Goal: Download file/media

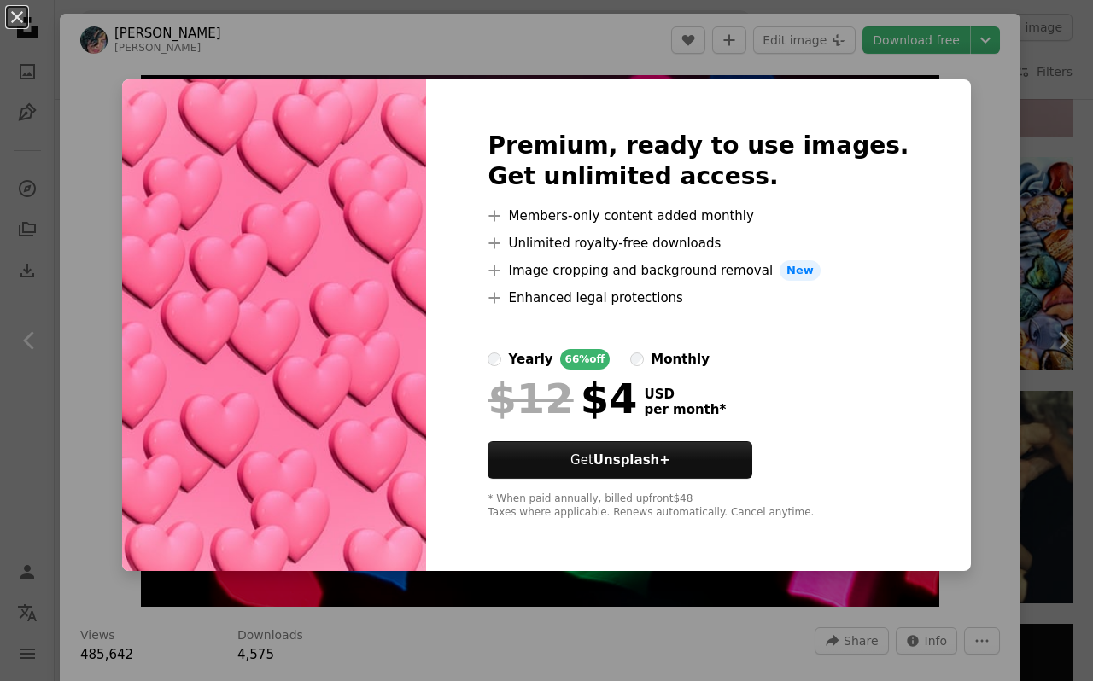
scroll to position [1684, 0]
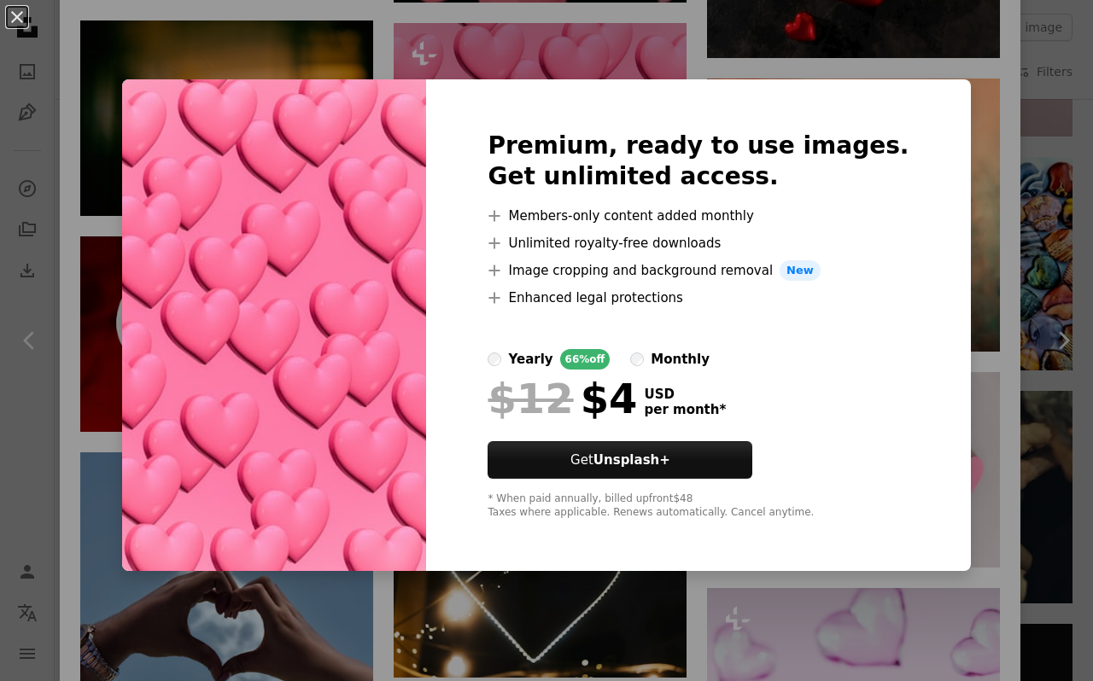
click at [851, 613] on div "An X shape Premium, ready to use images. Get unlimited access. A plus sign Memb…" at bounding box center [546, 340] width 1093 height 681
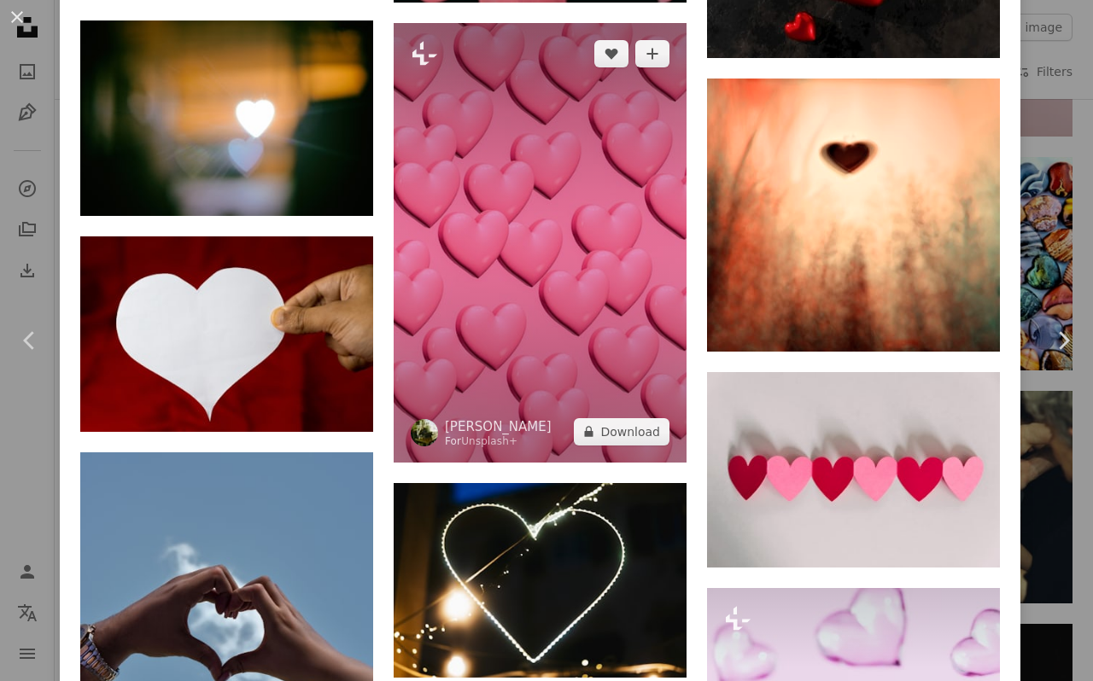
click at [461, 322] on img at bounding box center [540, 242] width 293 height 439
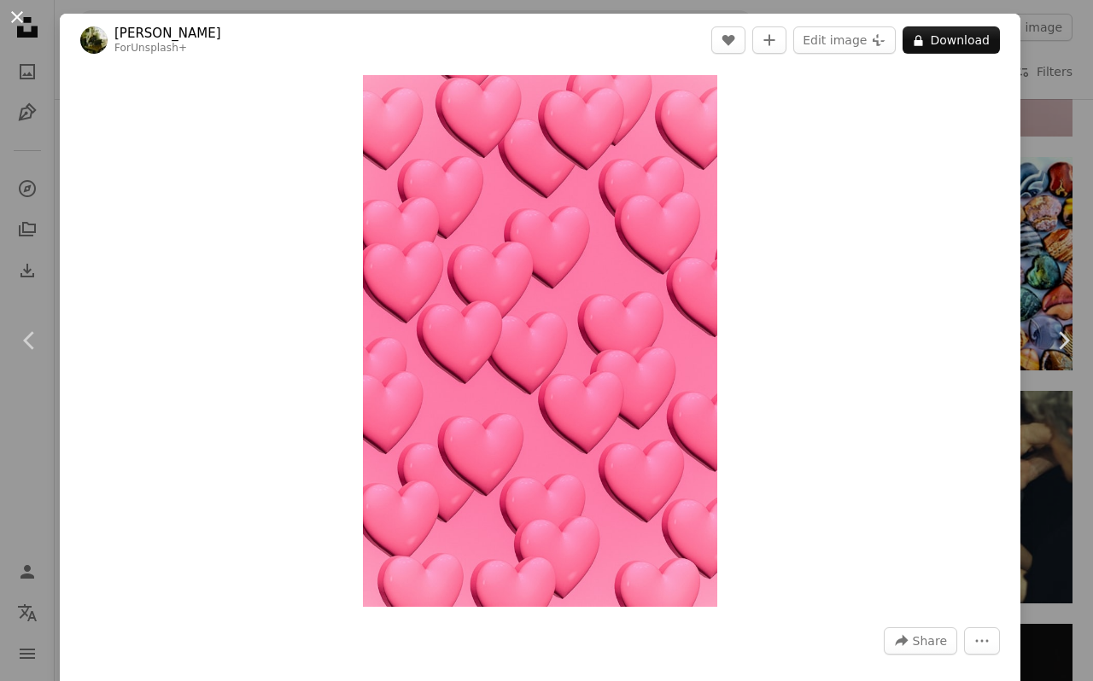
click at [17, 7] on button "An X shape" at bounding box center [17, 17] width 20 height 20
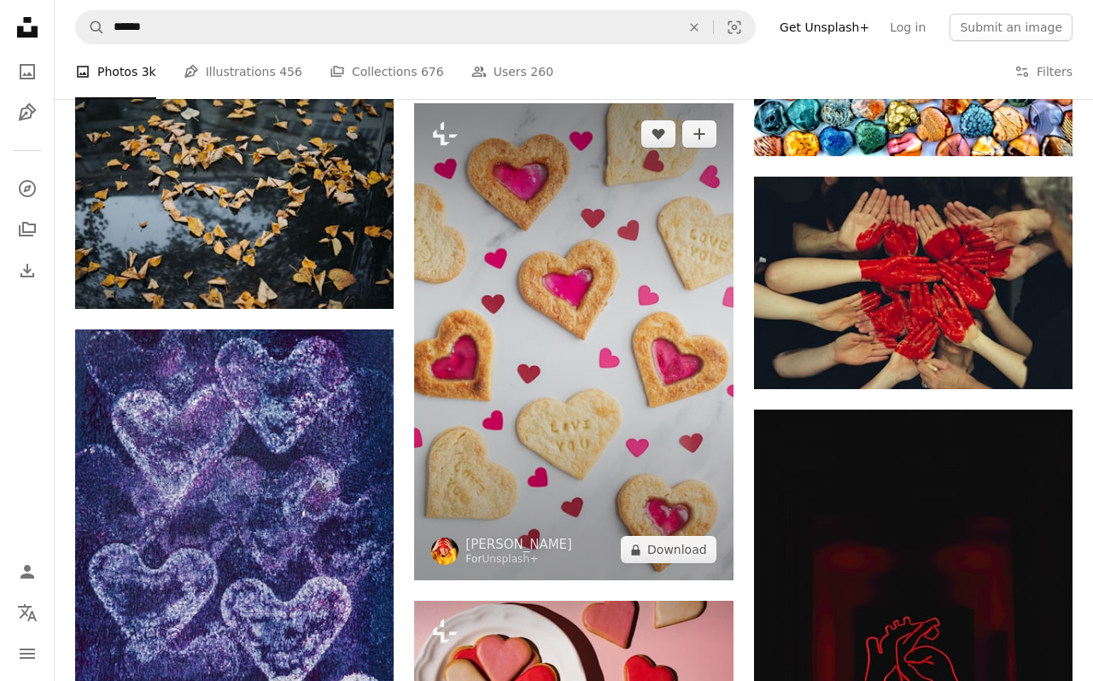
scroll to position [10458, 0]
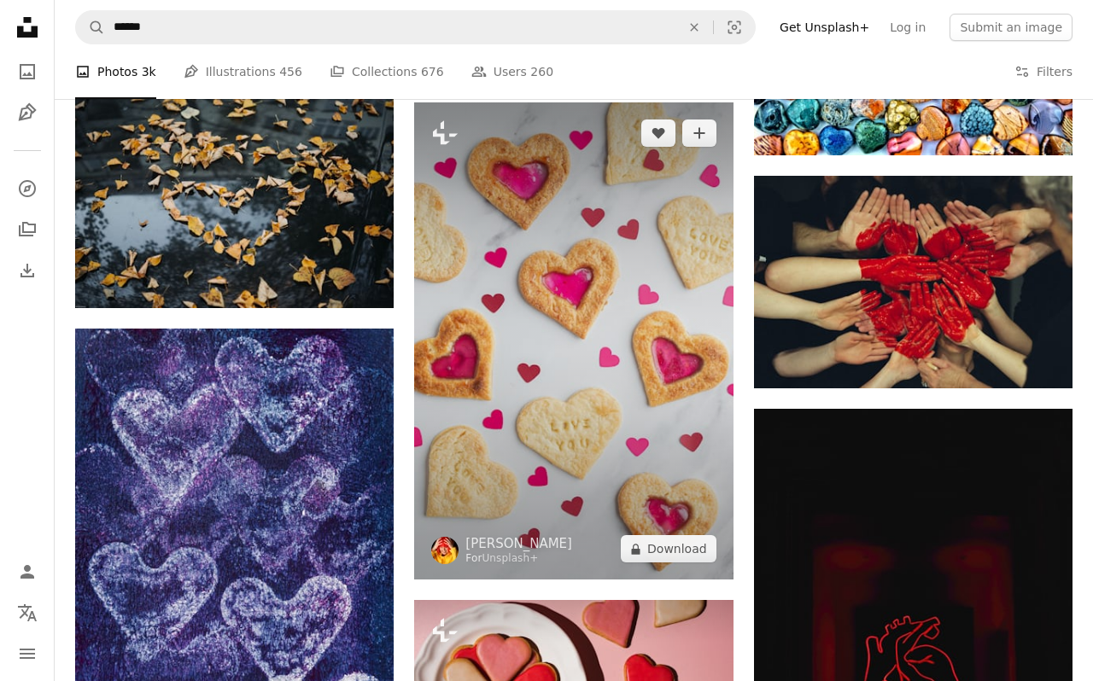
click at [646, 306] on img at bounding box center [573, 340] width 319 height 477
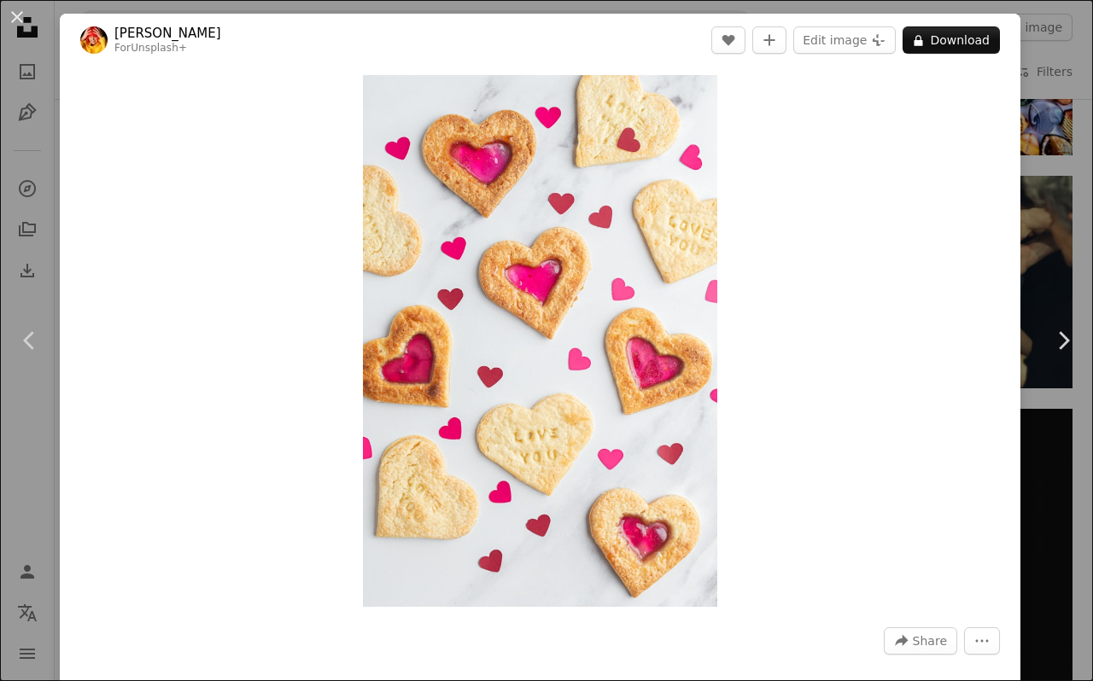
click at [213, 126] on div "Zoom in" at bounding box center [540, 341] width 961 height 549
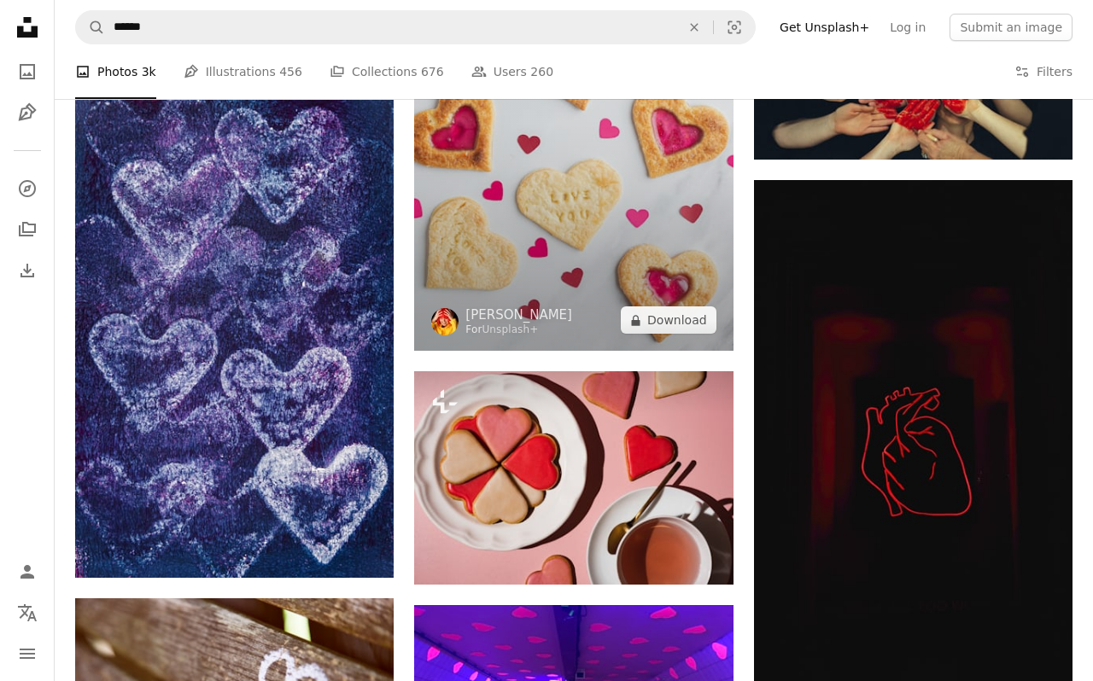
scroll to position [10696, 0]
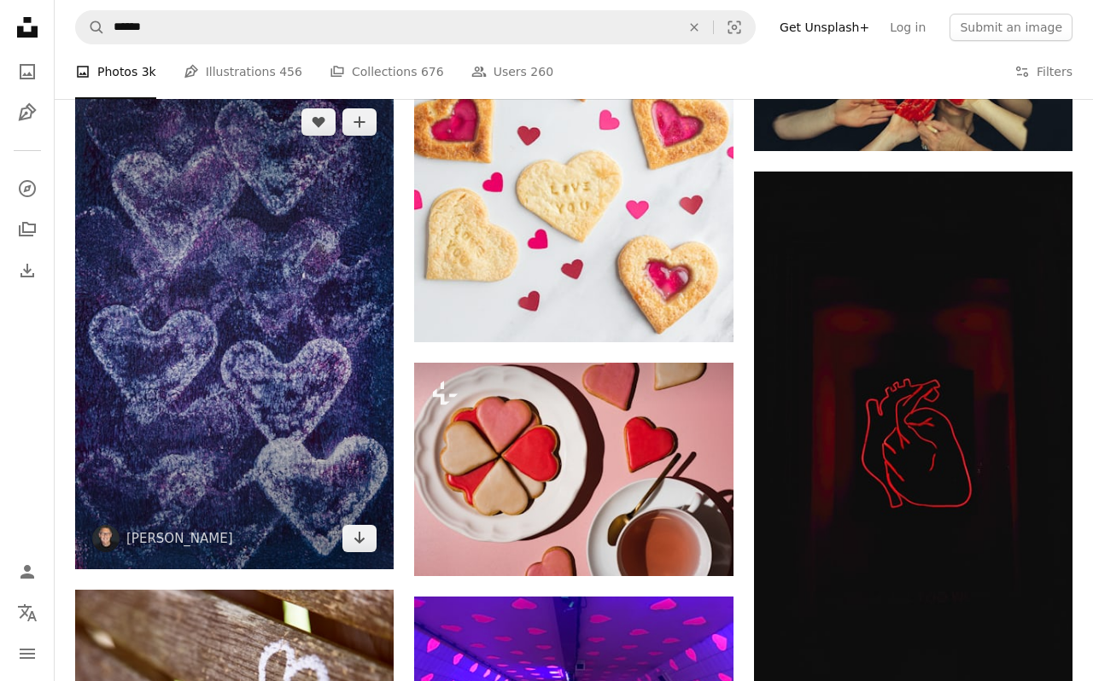
click at [301, 329] on img at bounding box center [234, 330] width 319 height 478
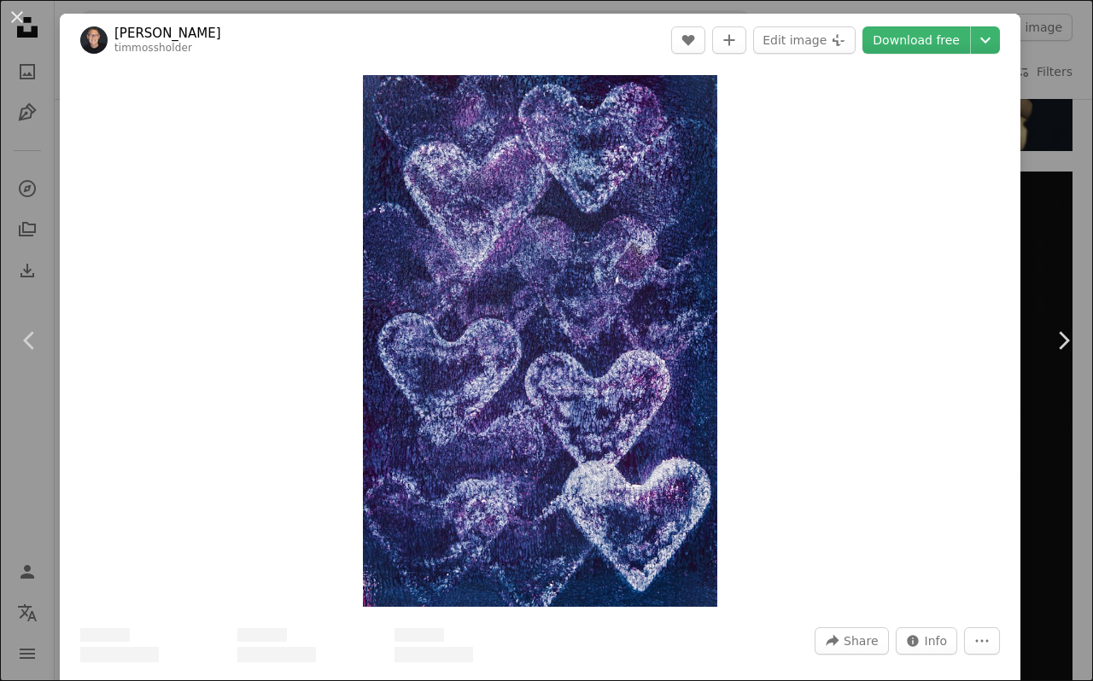
click at [301, 329] on div "Zoom in" at bounding box center [540, 341] width 961 height 549
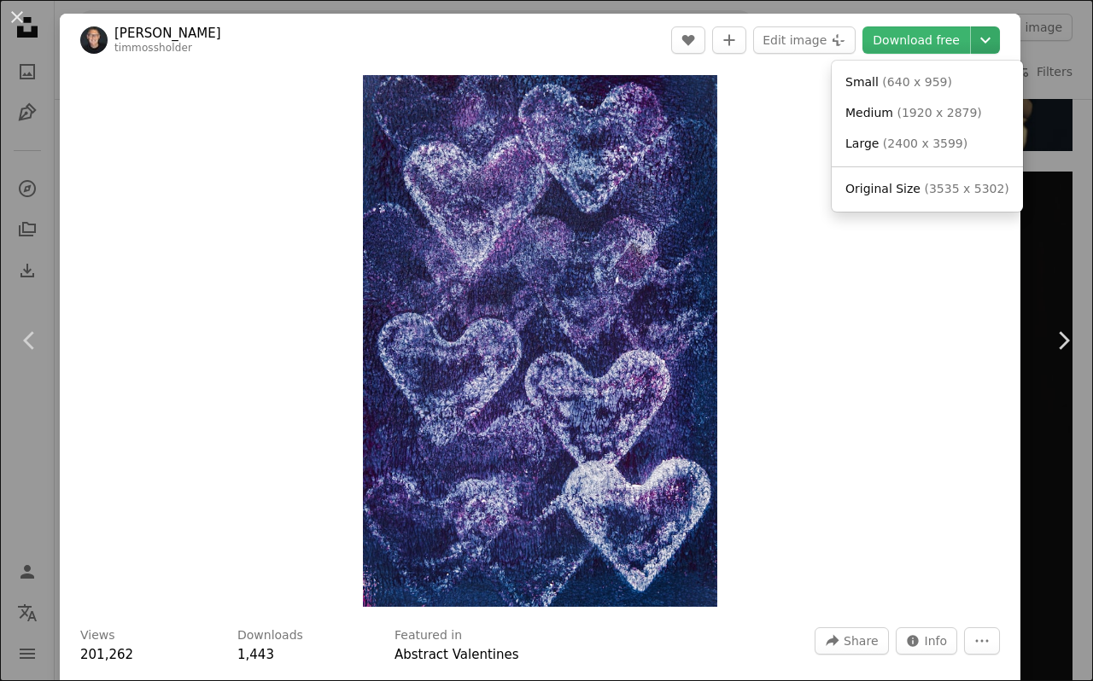
click at [997, 37] on icon "Chevron down" at bounding box center [985, 40] width 27 height 20
click at [910, 186] on span "Original Size" at bounding box center [882, 189] width 75 height 14
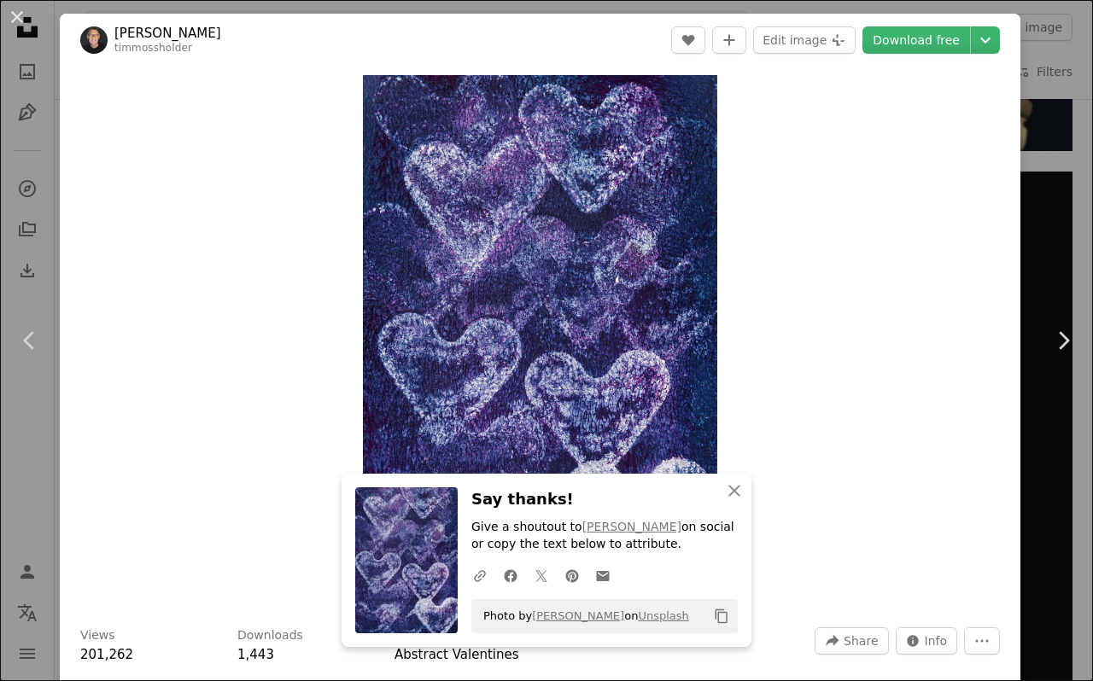
click at [961, 183] on div "Zoom in" at bounding box center [540, 341] width 961 height 549
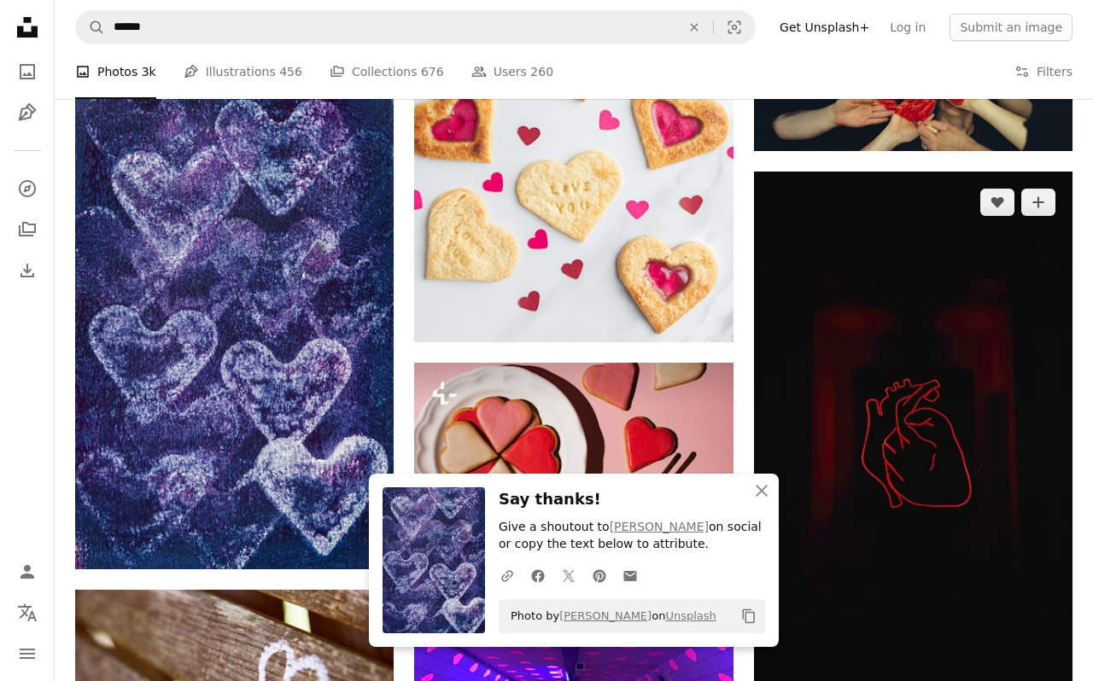
click at [1049, 354] on img at bounding box center [913, 455] width 319 height 567
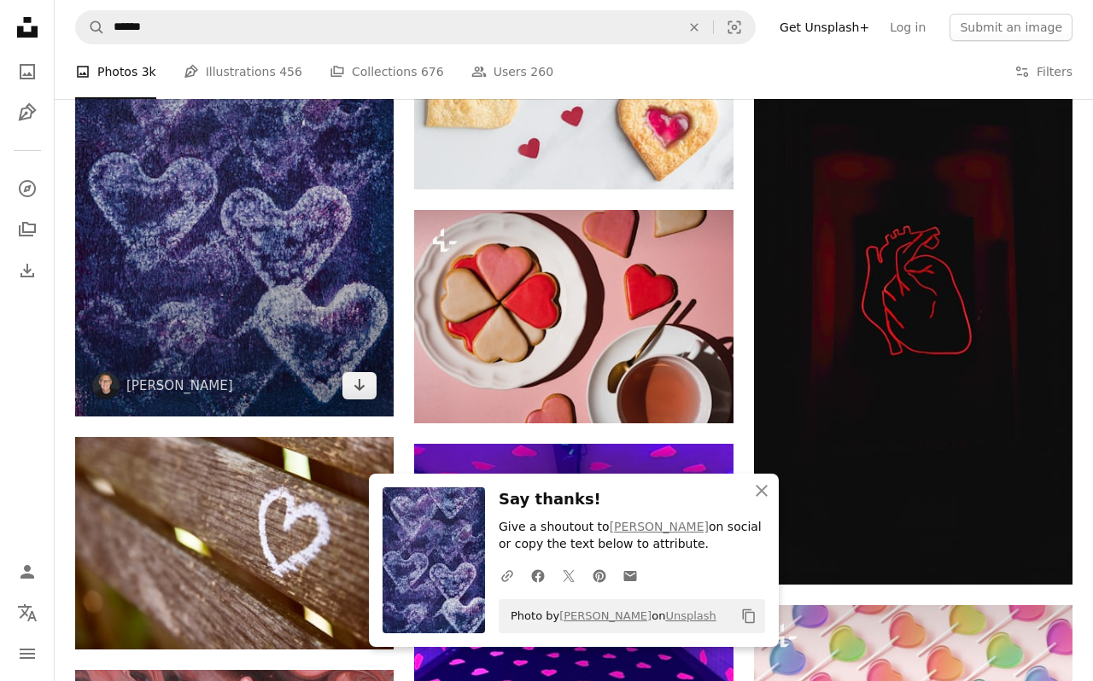
scroll to position [10866, 0]
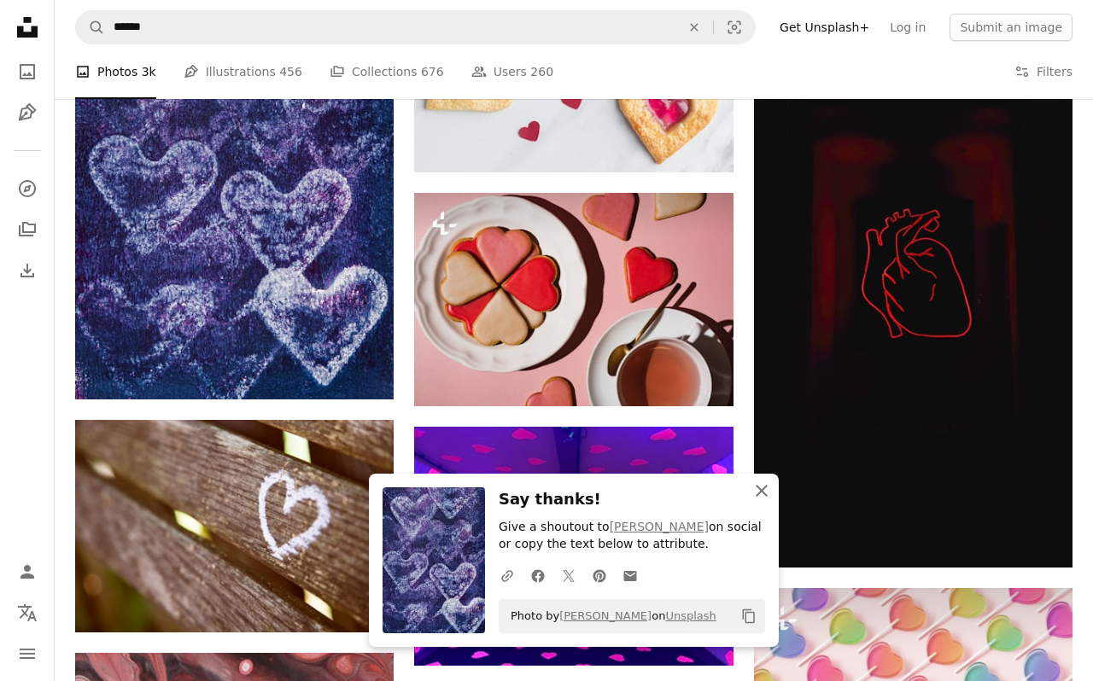
click at [759, 490] on icon "button" at bounding box center [762, 491] width 12 height 12
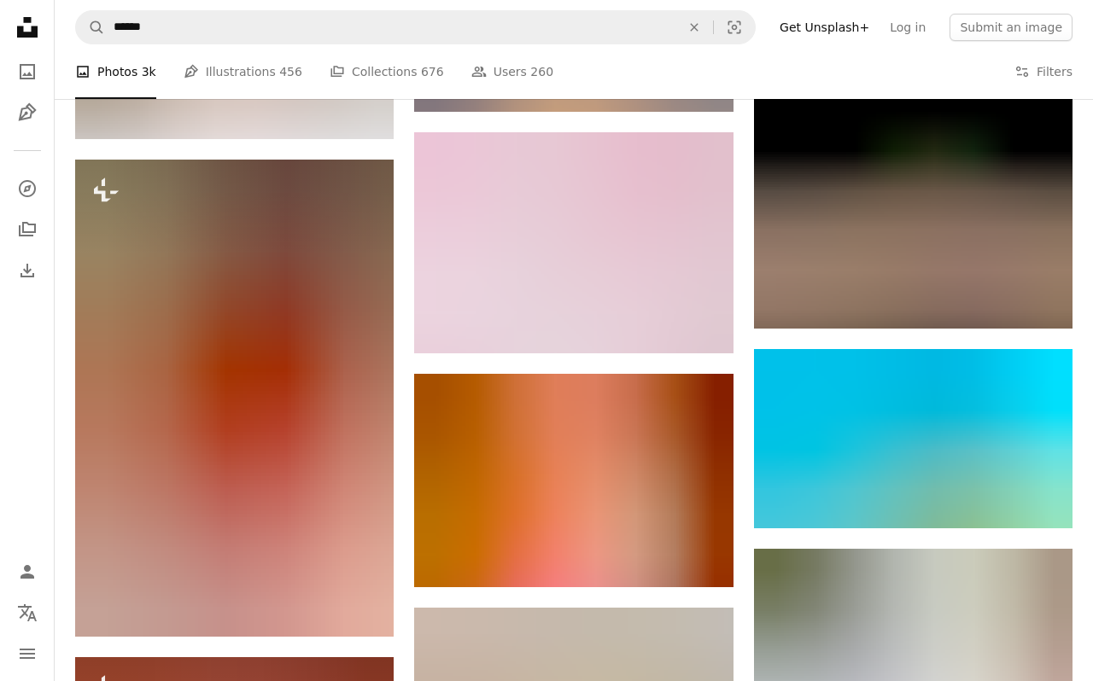
scroll to position [55774, 0]
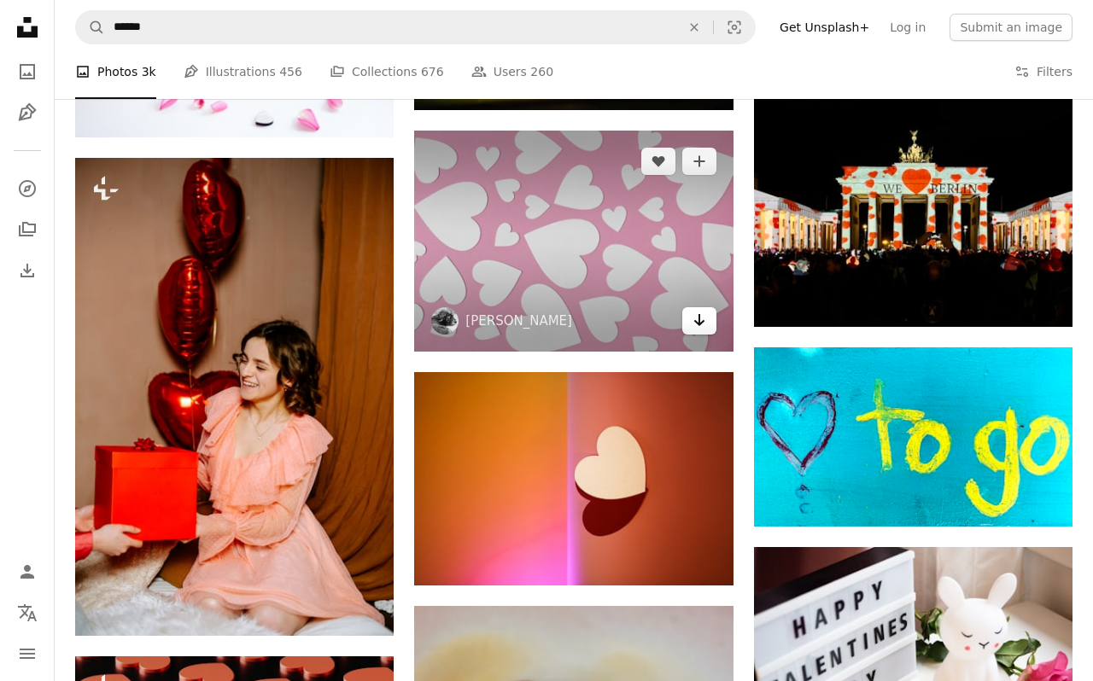
click at [702, 314] on icon "Arrow pointing down" at bounding box center [700, 320] width 14 height 20
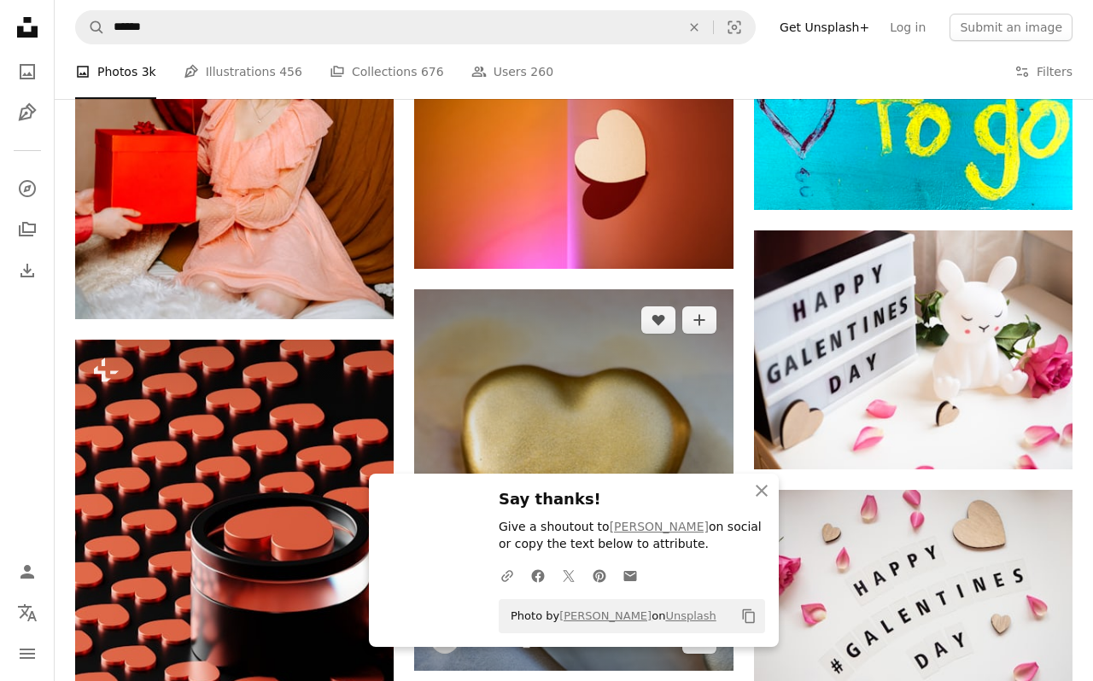
scroll to position [56143, 0]
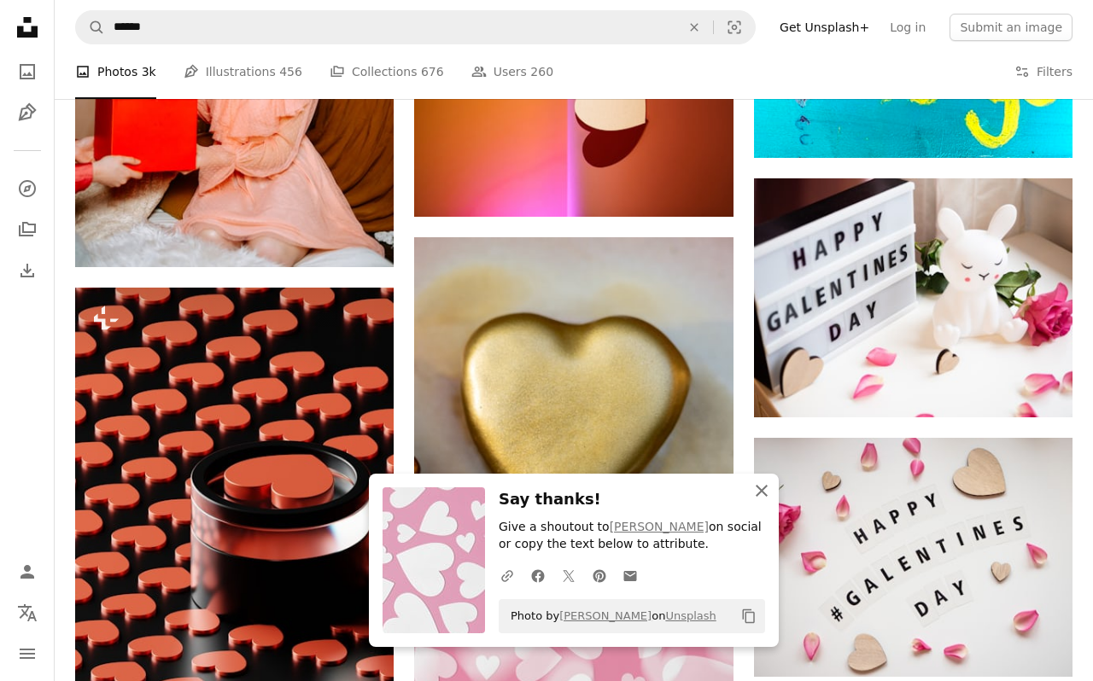
click at [760, 494] on icon "button" at bounding box center [762, 491] width 12 height 12
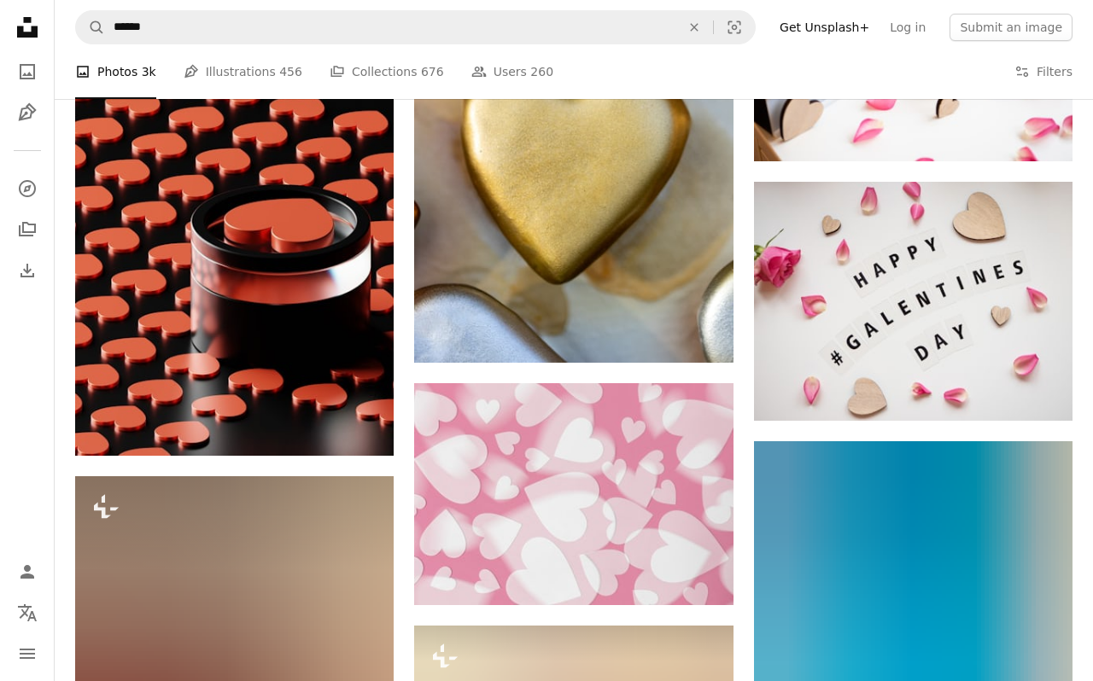
scroll to position [56412, 0]
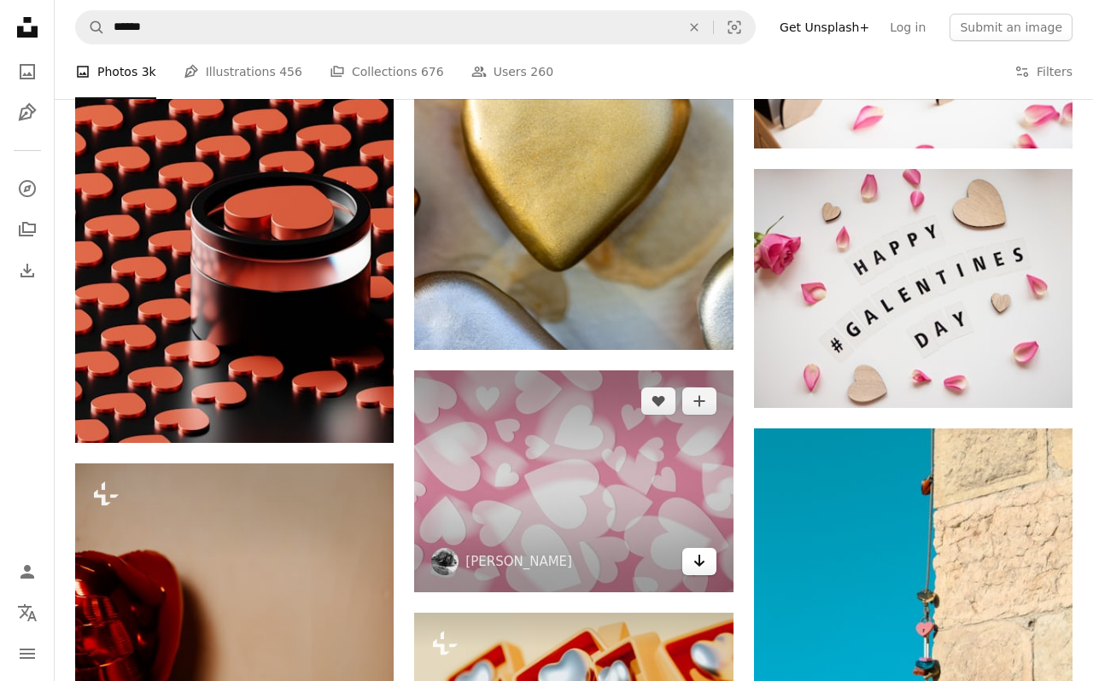
click at [704, 558] on icon "Arrow pointing down" at bounding box center [700, 561] width 14 height 20
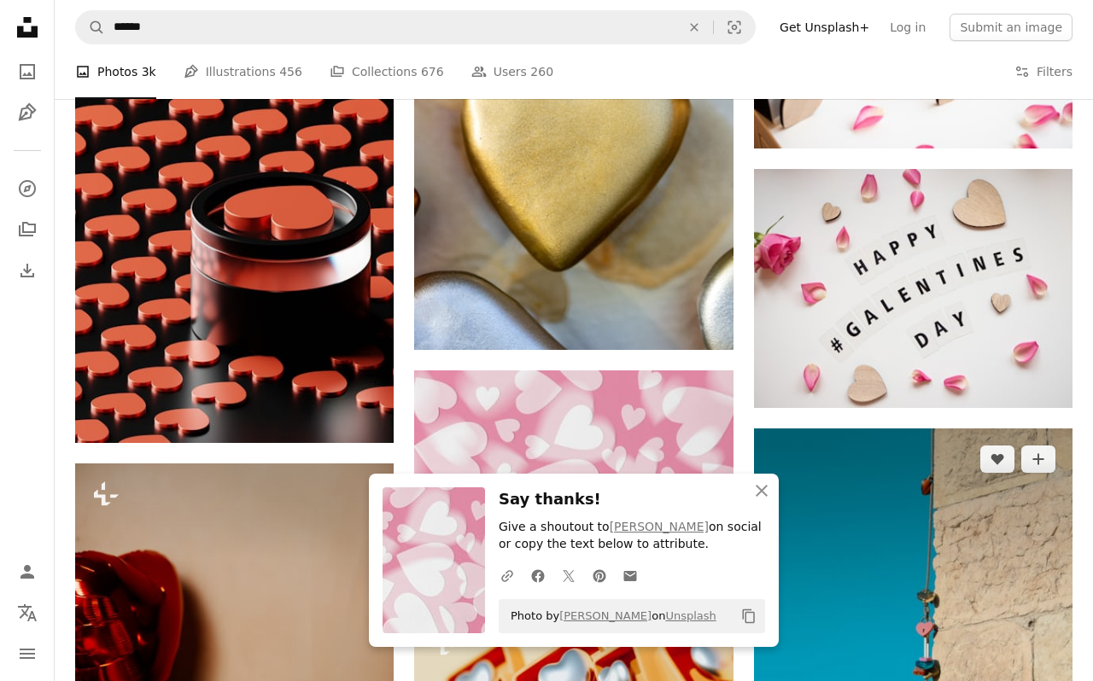
click at [848, 587] on img at bounding box center [913, 679] width 319 height 500
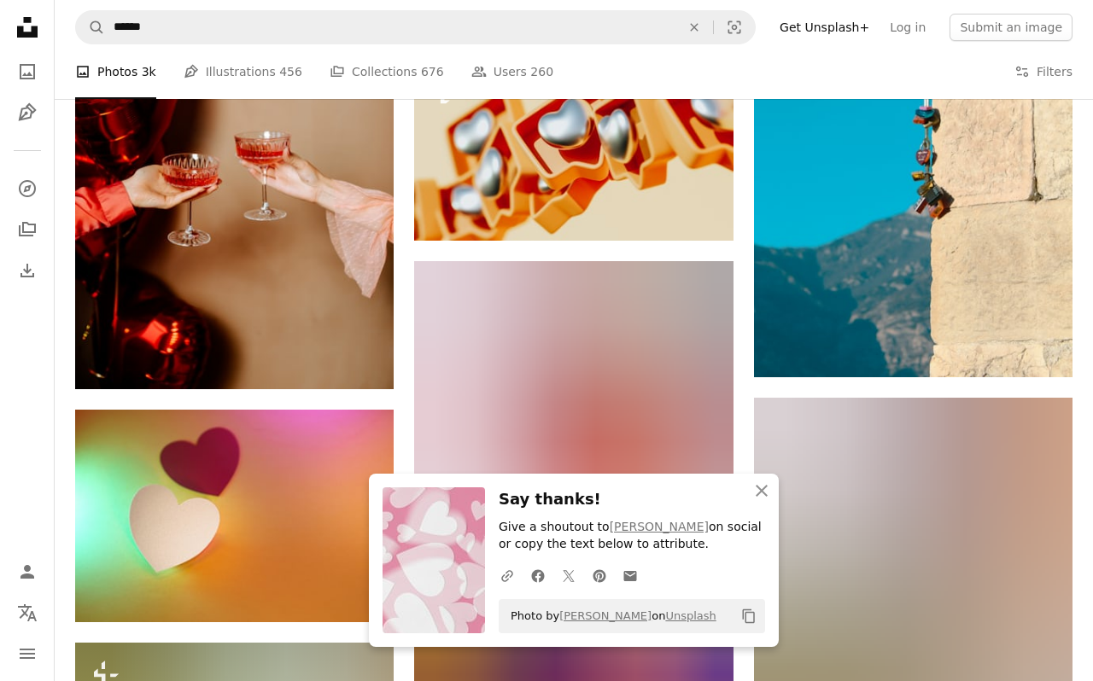
scroll to position [56988, 0]
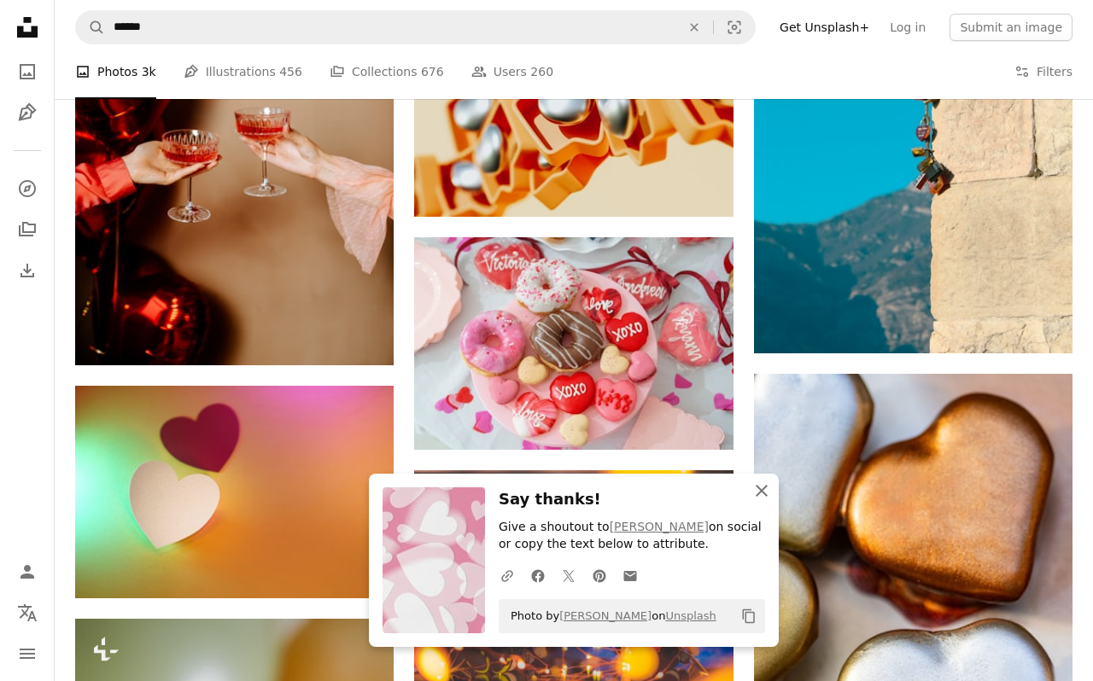
click at [759, 494] on icon "button" at bounding box center [762, 491] width 12 height 12
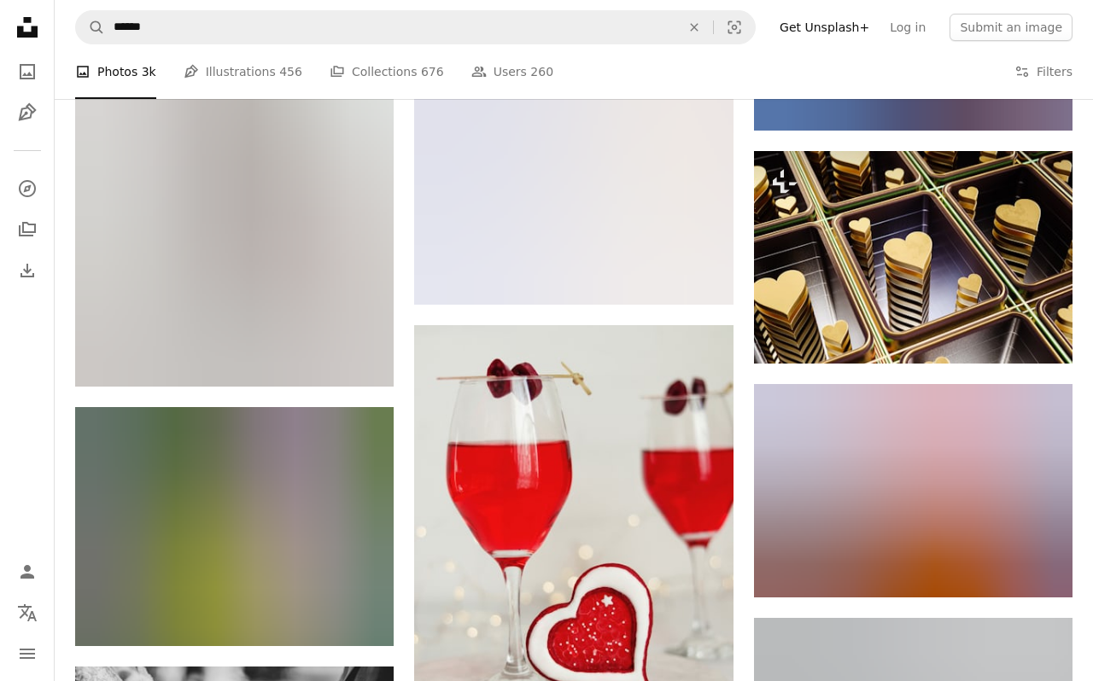
scroll to position [61466, 0]
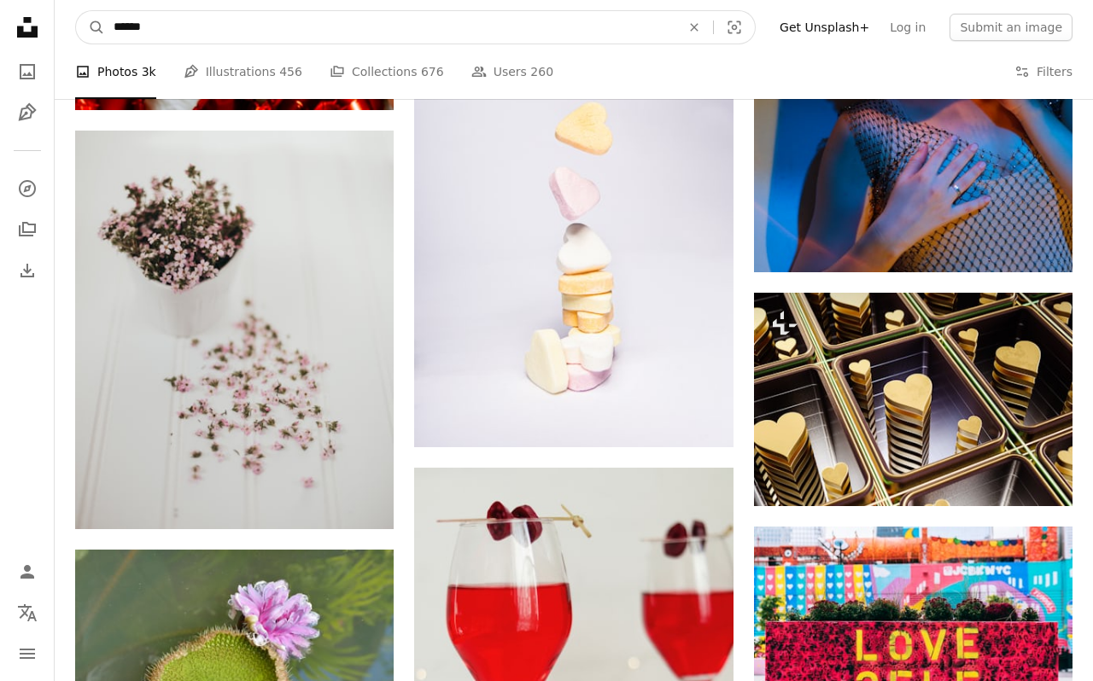
click at [313, 28] on input "******" at bounding box center [390, 27] width 570 height 32
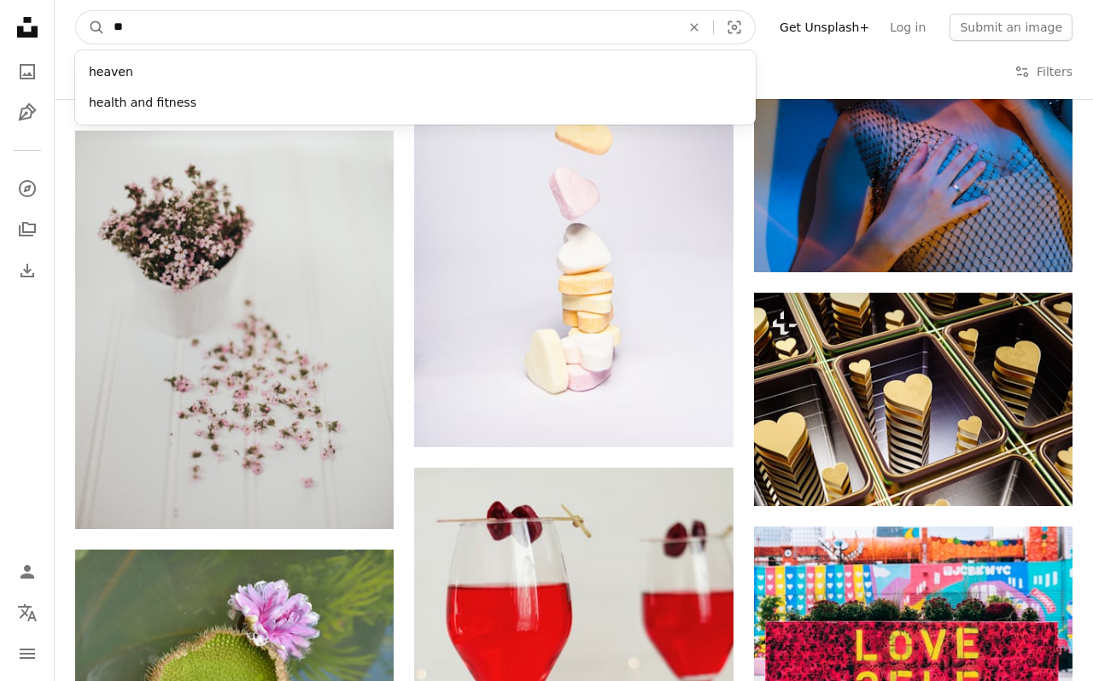
type input "*"
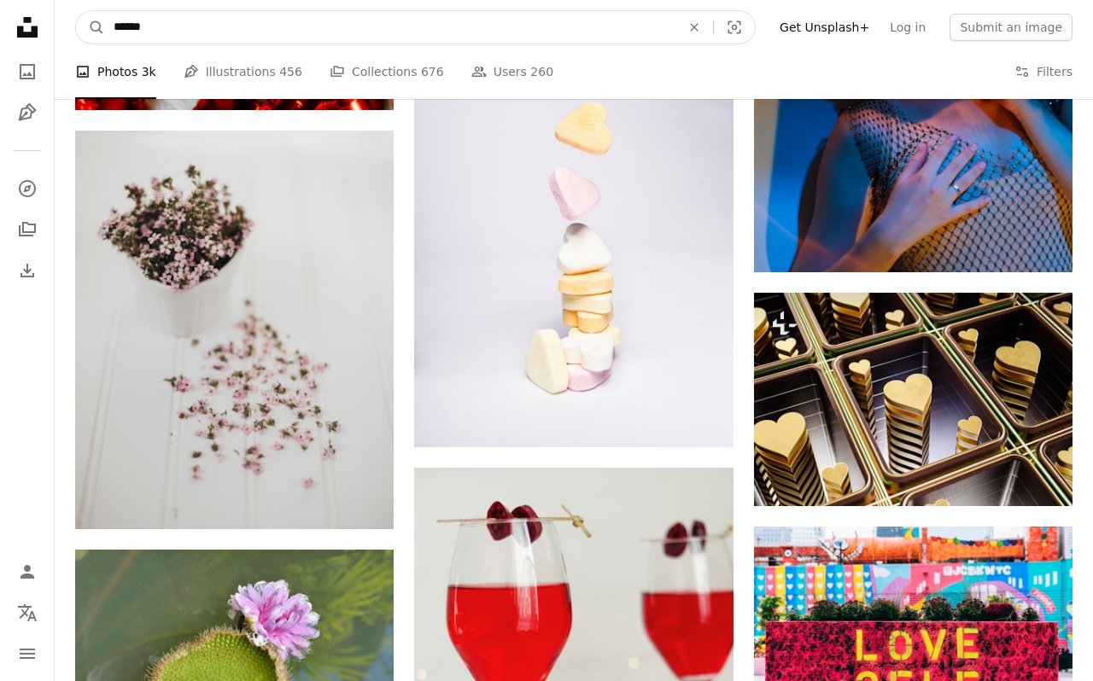
type input "*******"
click button "A magnifying glass" at bounding box center [90, 27] width 29 height 32
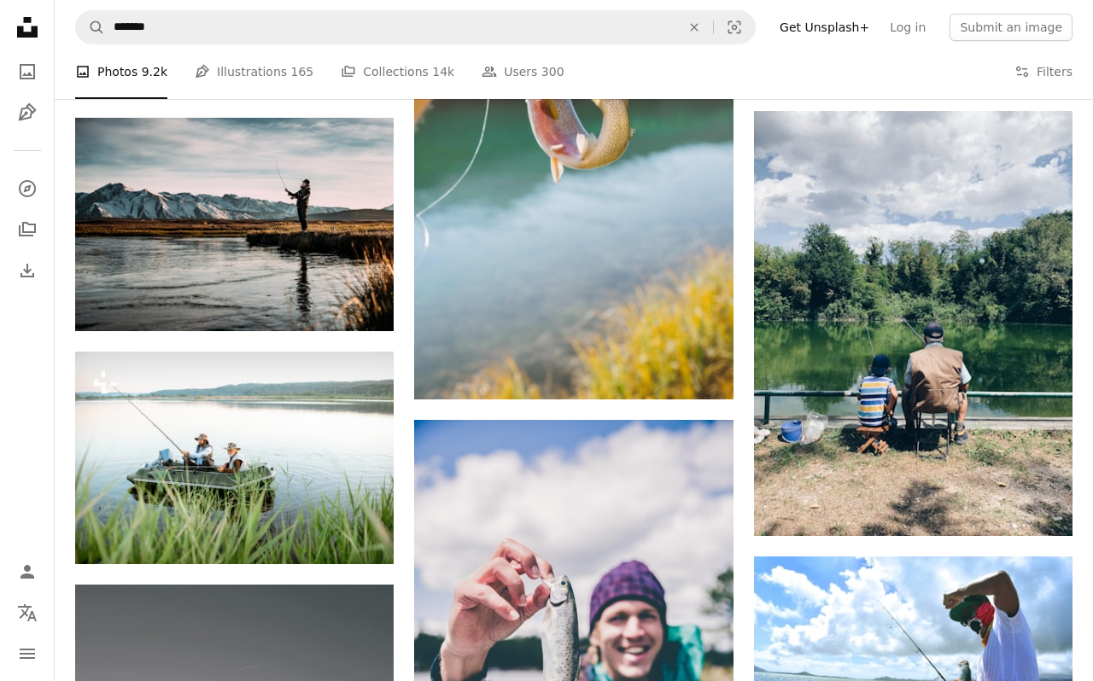
scroll to position [1277, 0]
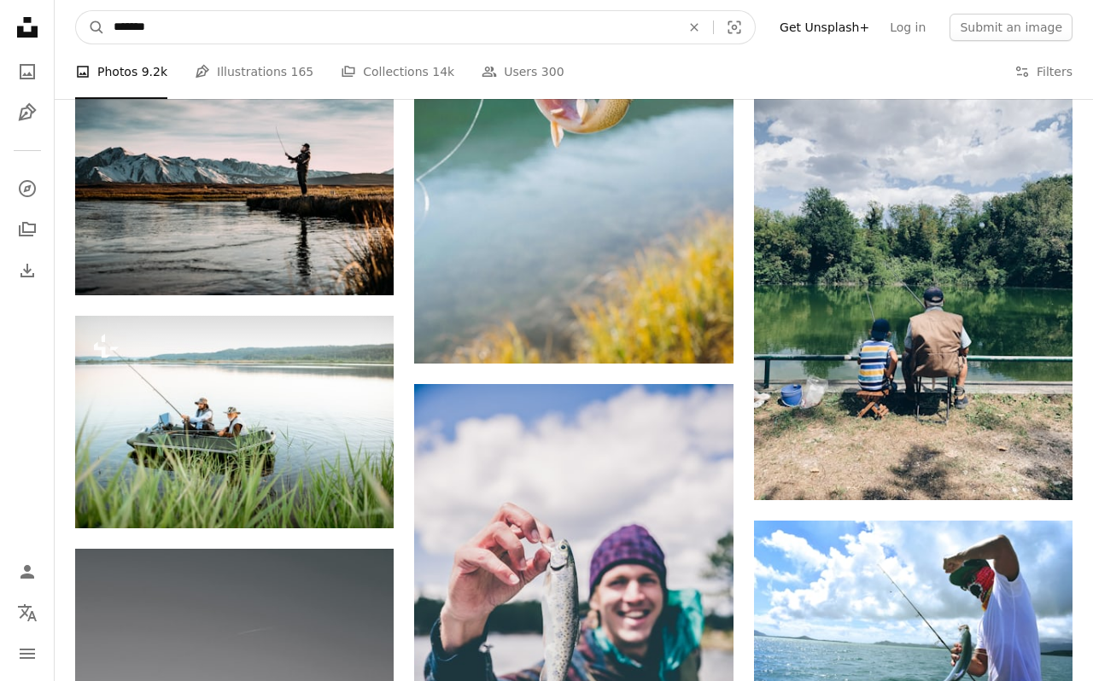
click at [213, 29] on input "*******" at bounding box center [390, 27] width 570 height 32
type input "**********"
click button "A magnifying glass" at bounding box center [90, 27] width 29 height 32
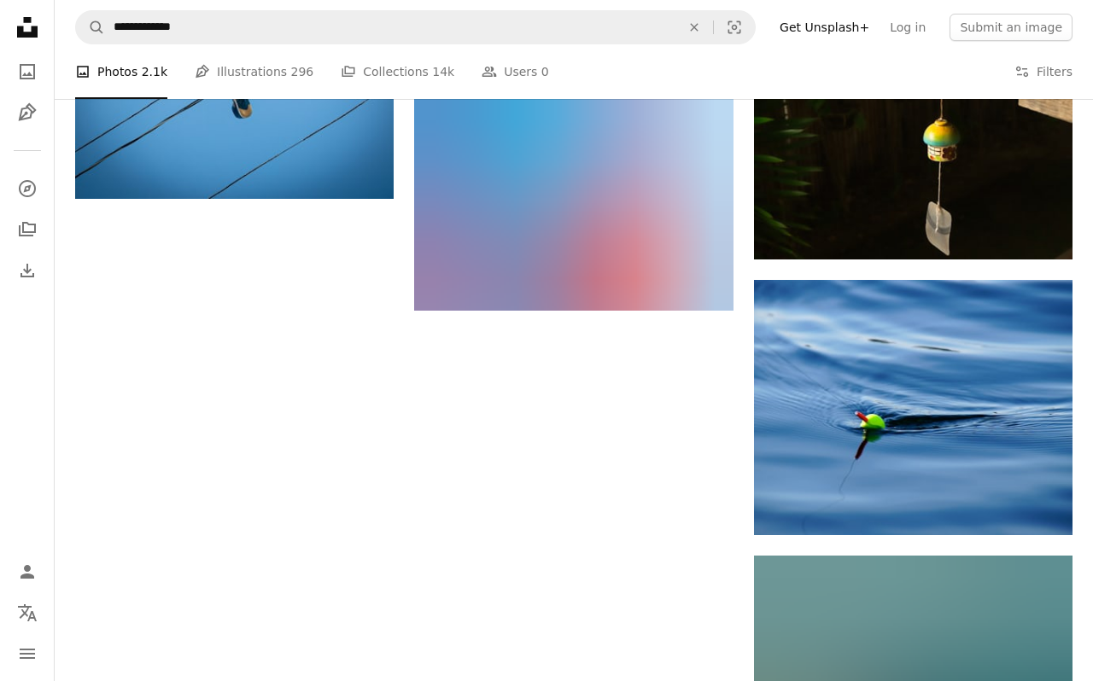
scroll to position [2265, 0]
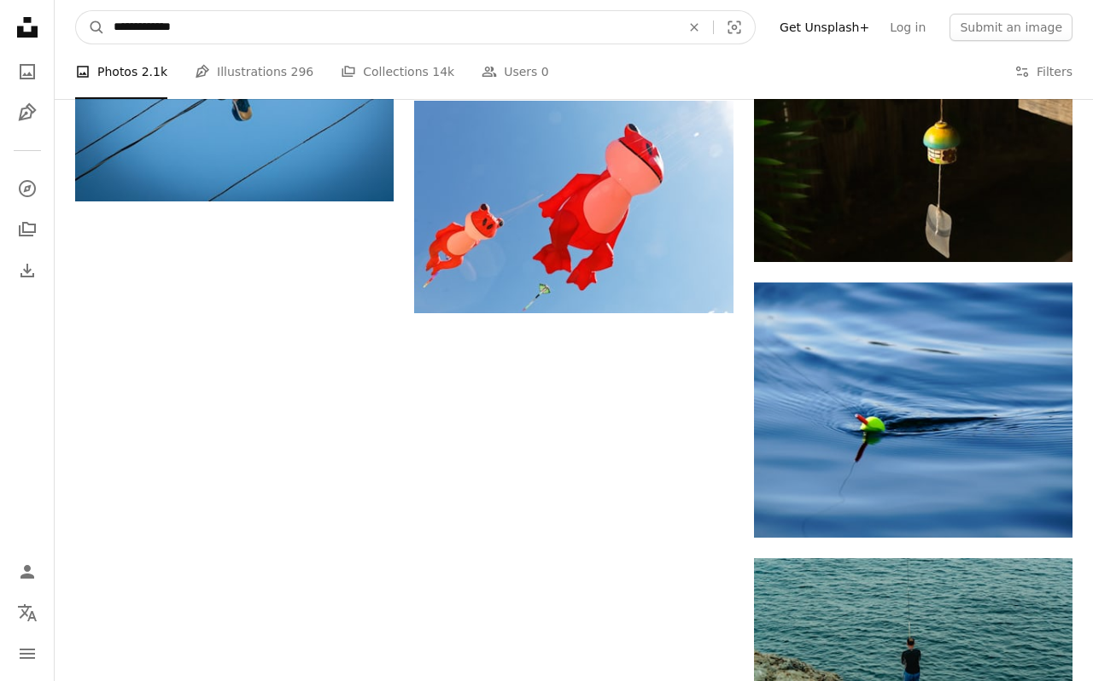
click at [242, 32] on input "**********" at bounding box center [390, 27] width 570 height 32
type input "**********"
click at [76, 11] on button "A magnifying glass" at bounding box center [90, 27] width 29 height 32
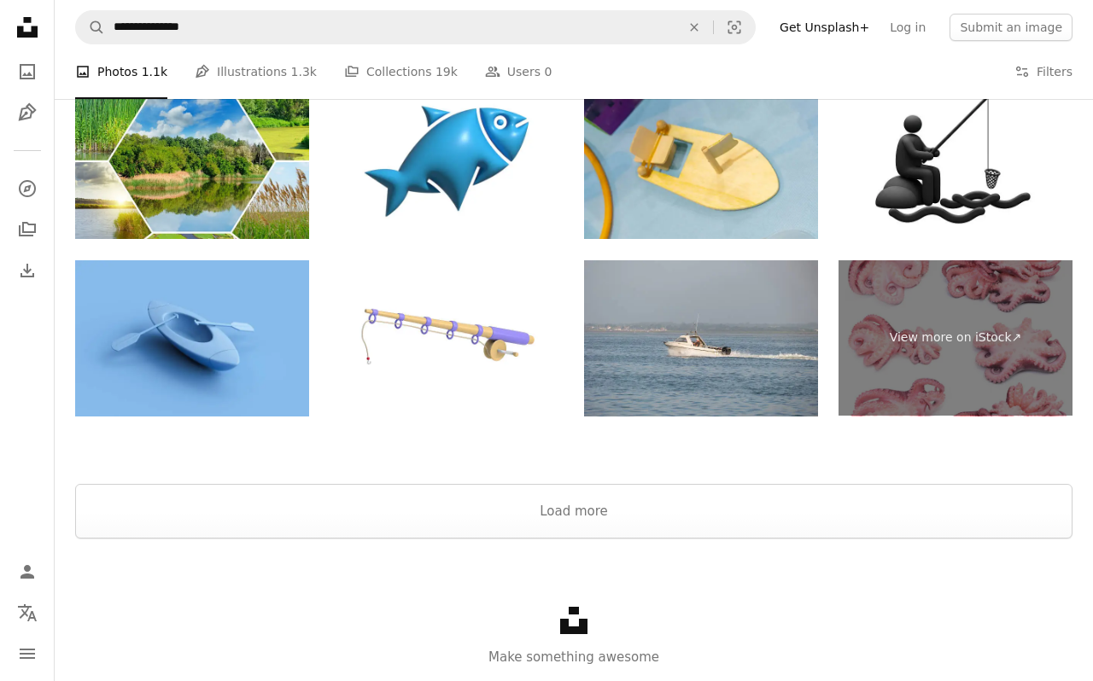
scroll to position [3135, 0]
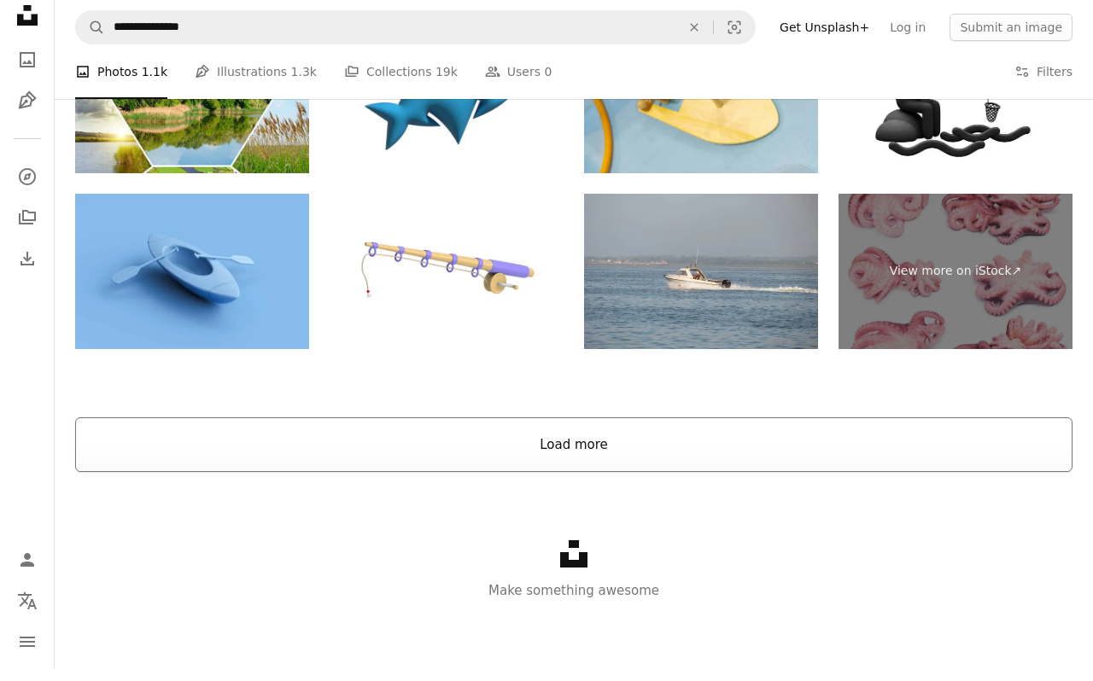
click at [572, 460] on button "Load more" at bounding box center [573, 445] width 997 height 55
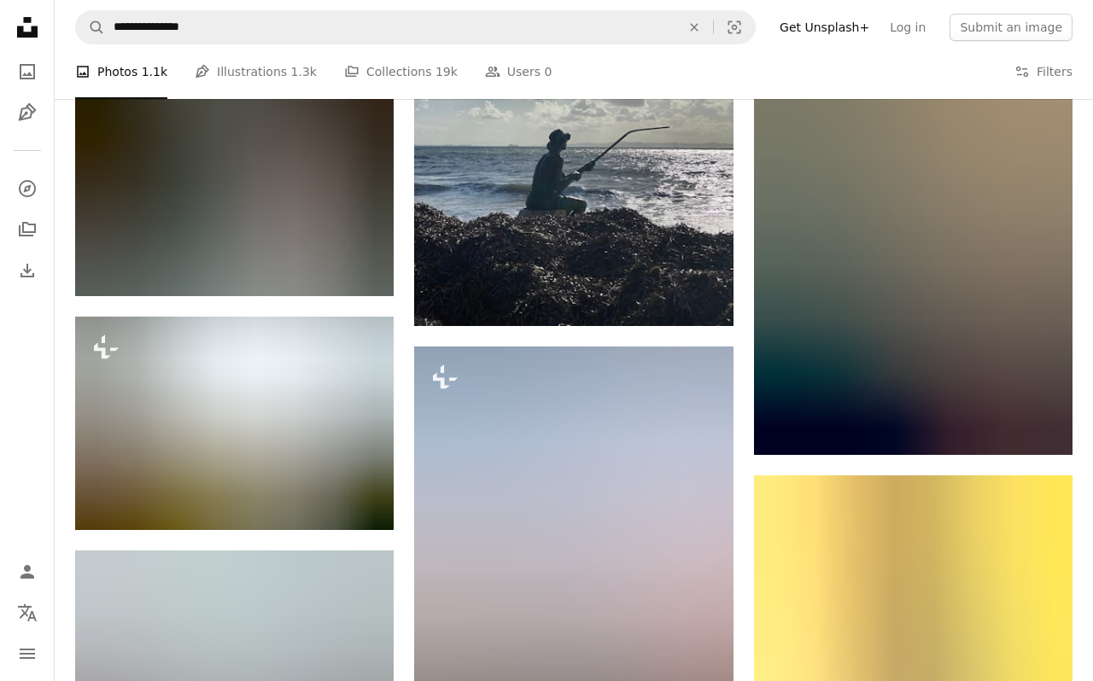
scroll to position [18123, 0]
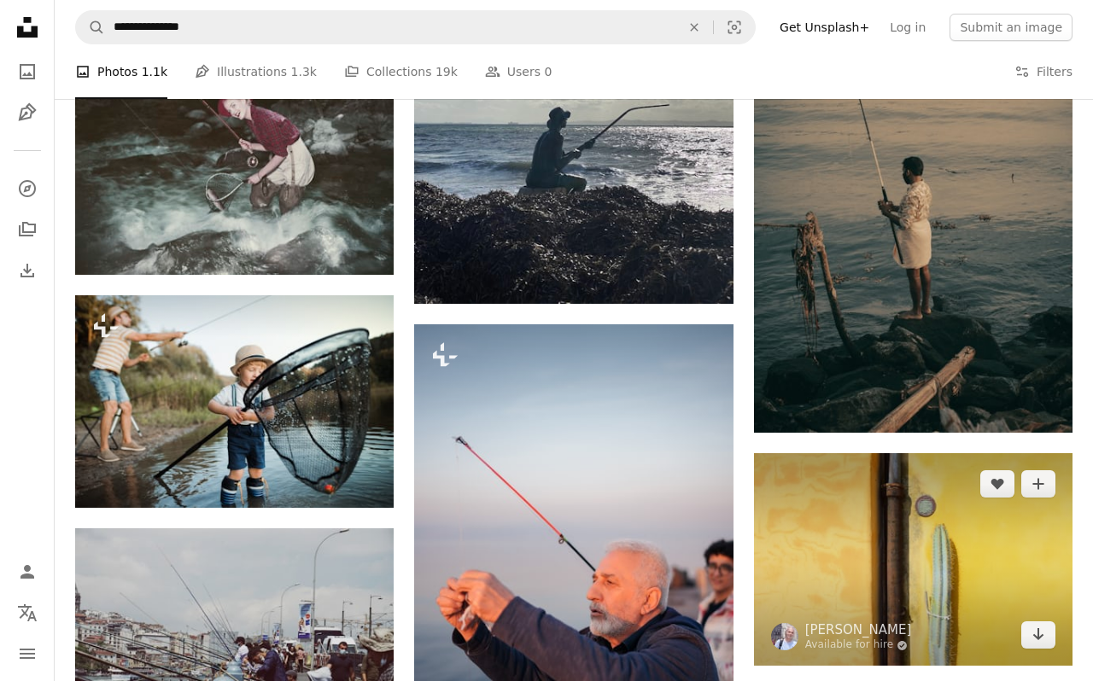
click at [877, 548] on img at bounding box center [913, 559] width 319 height 213
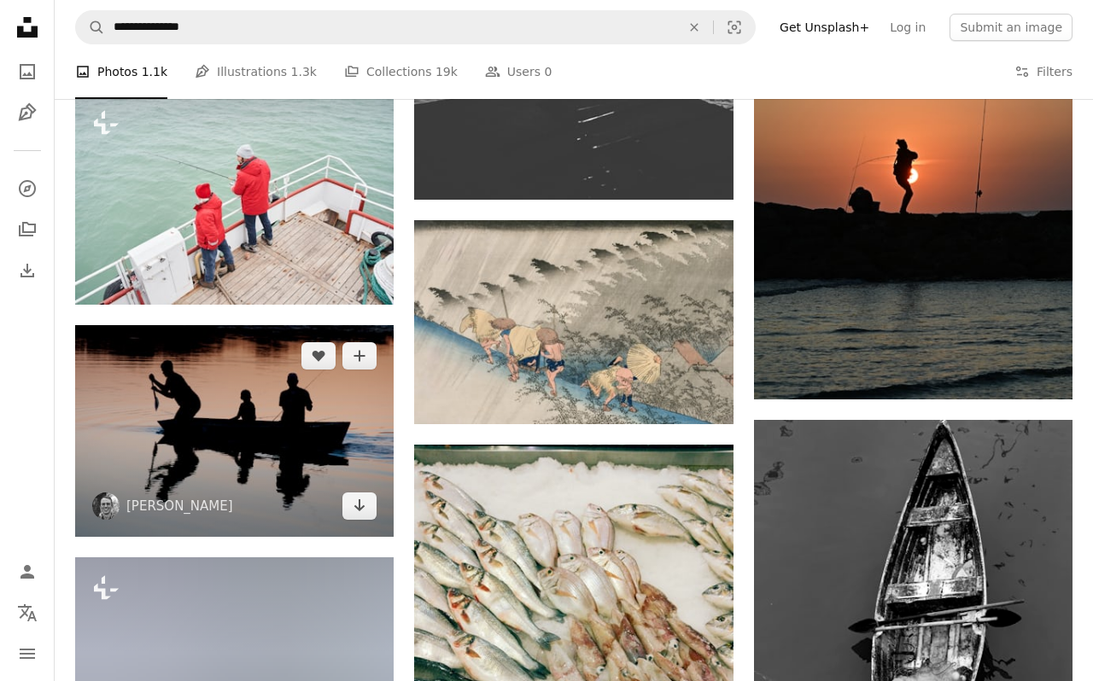
scroll to position [30368, 0]
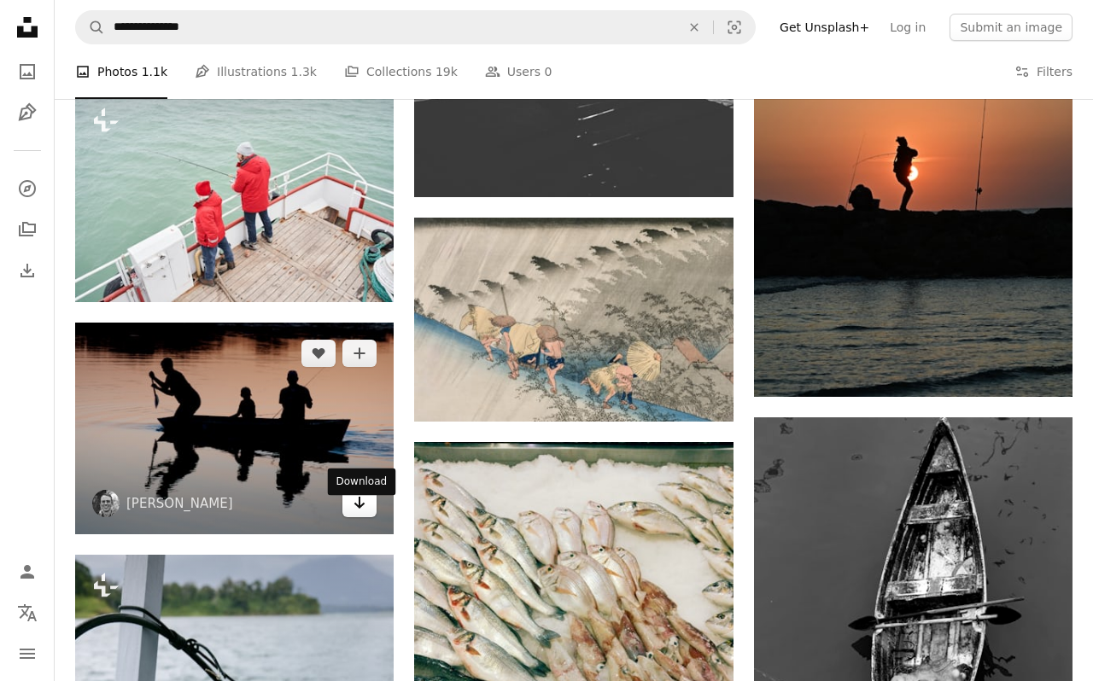
click at [357, 509] on icon "Arrow pointing down" at bounding box center [360, 503] width 14 height 20
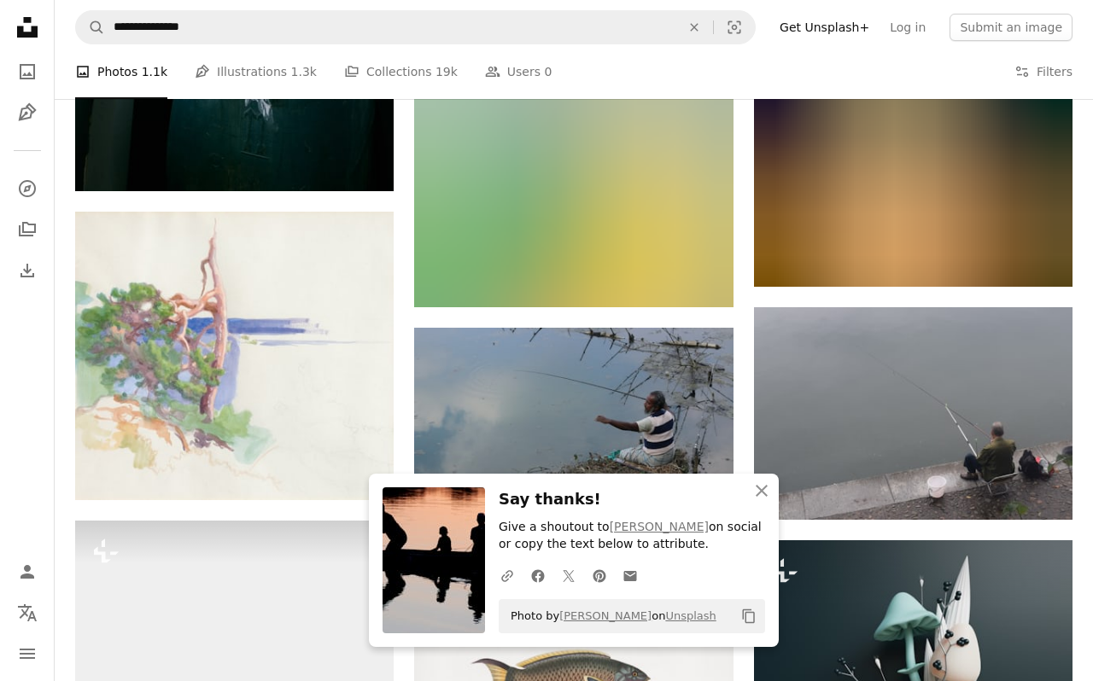
scroll to position [31218, 0]
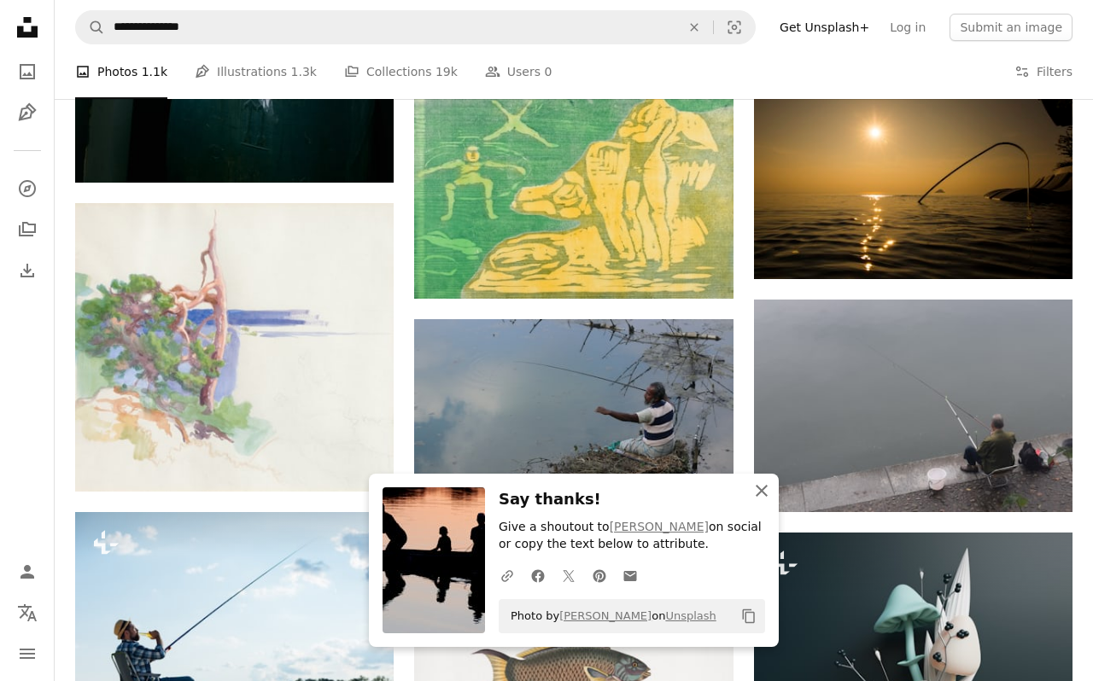
click at [764, 487] on icon "An X shape" at bounding box center [761, 491] width 20 height 20
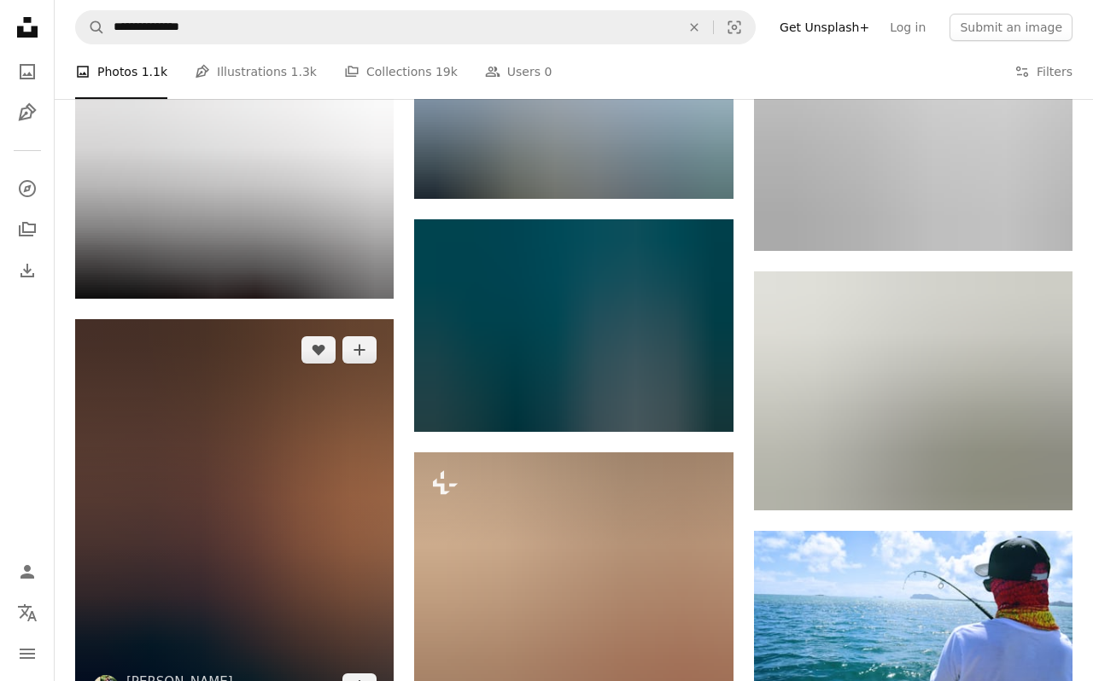
scroll to position [46344, 0]
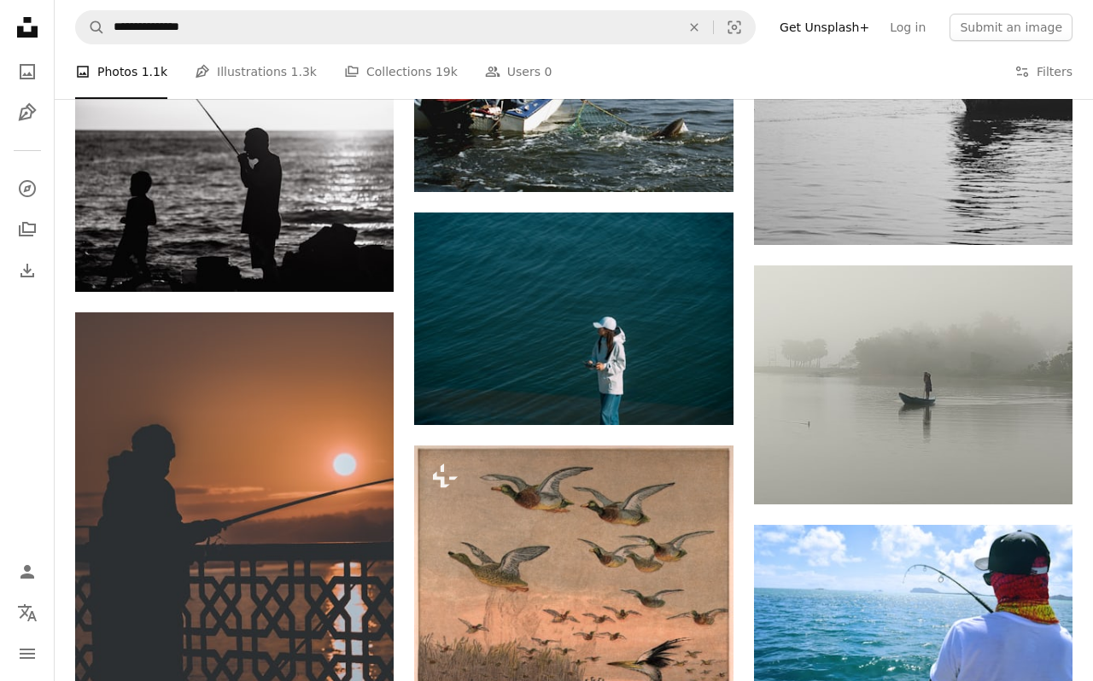
click at [745, 88] on div "A photo Photos 1.1k Pen Tool Illustrations 1.3k A stack of folders Collections …" at bounding box center [573, 71] width 997 height 55
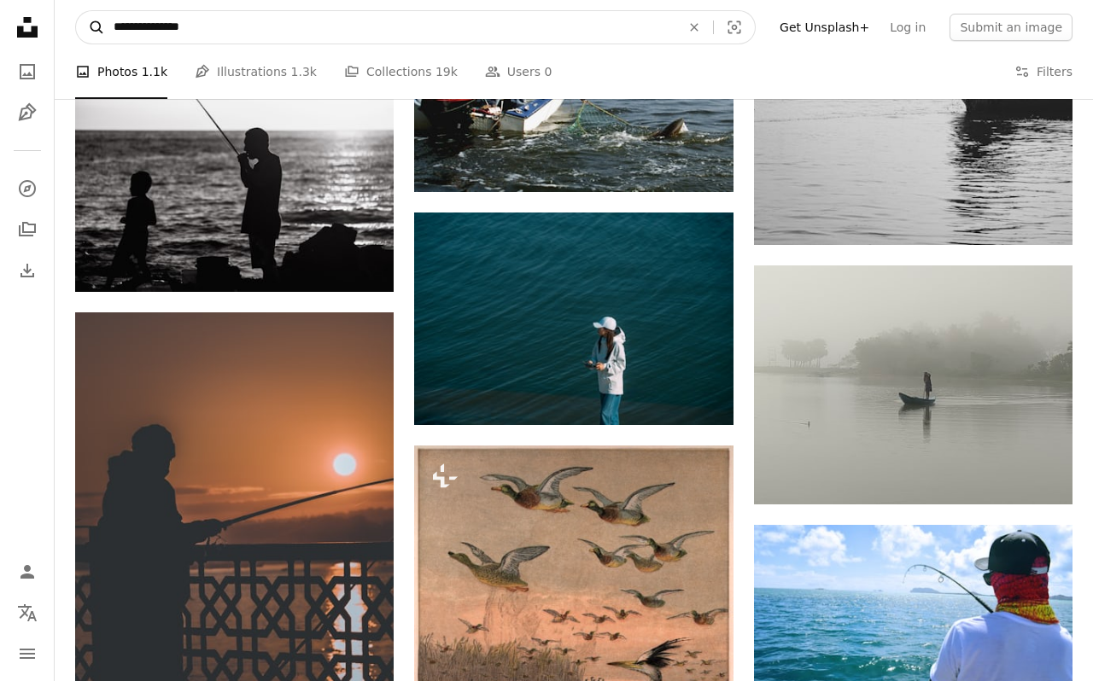
type textarea "**********"
drag, startPoint x: 237, startPoint y: 39, endPoint x: 80, endPoint y: 26, distance: 157.7
click at [80, 26] on form "**********" at bounding box center [415, 27] width 681 height 34
type input "**********"
click button "A magnifying glass" at bounding box center [90, 27] width 29 height 32
